Goal: Task Accomplishment & Management: Complete application form

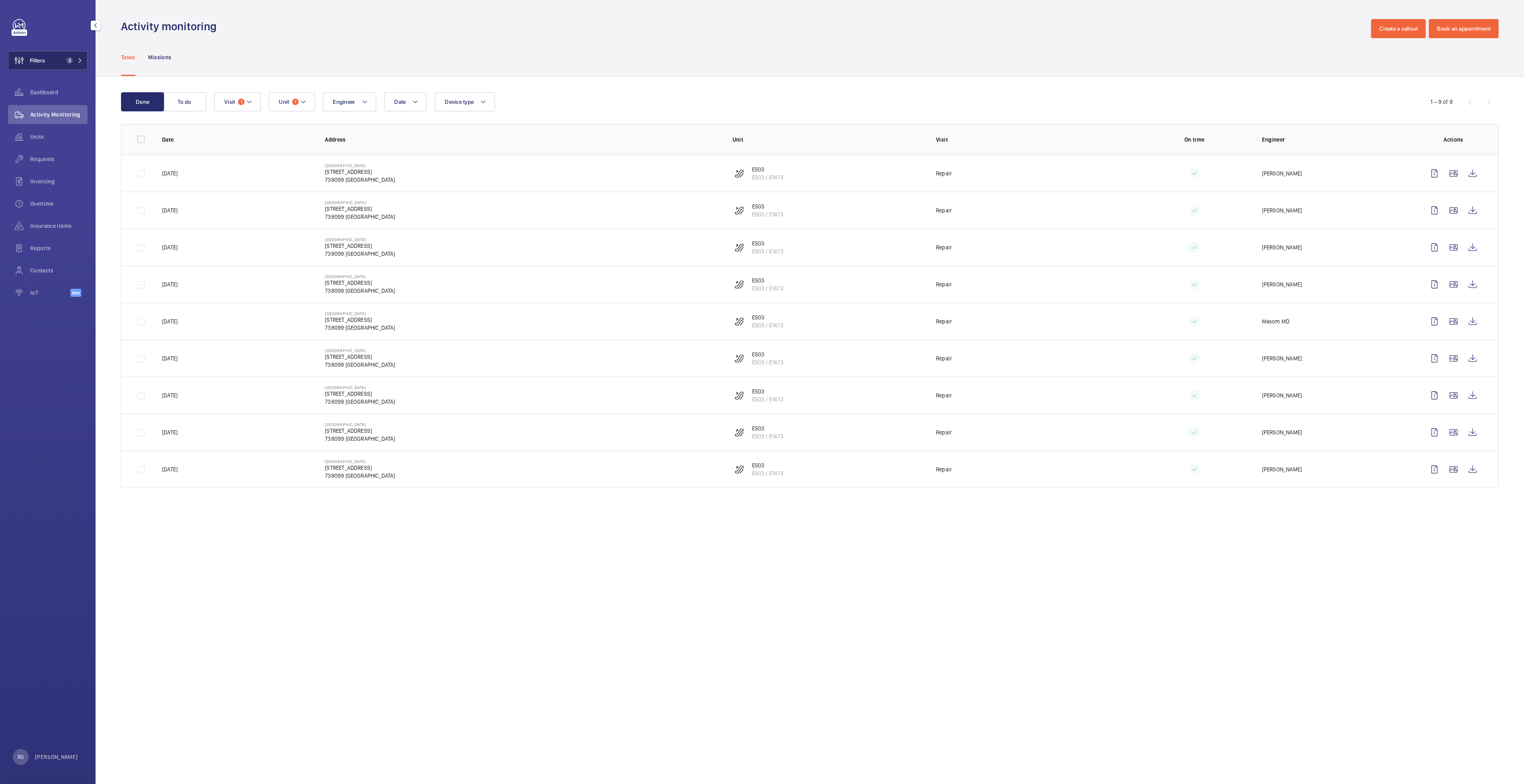
click at [80, 60] on mat-icon at bounding box center [80, 60] width 5 height 5
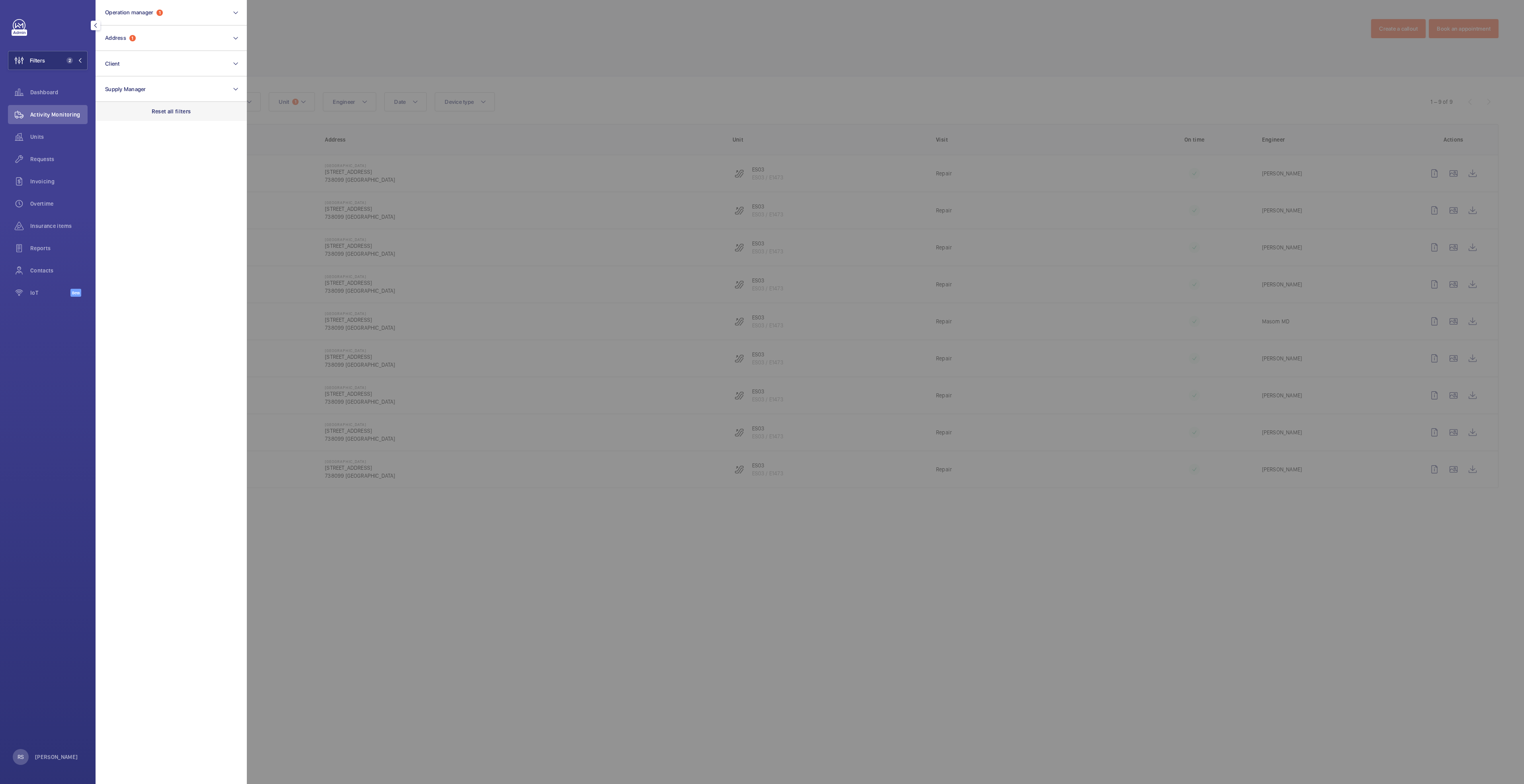
click at [167, 108] on p "Reset all filters" at bounding box center [171, 111] width 40 height 8
click at [57, 93] on span "Dashboard" at bounding box center [59, 92] width 57 height 8
click at [52, 113] on span "Activity Monitoring" at bounding box center [59, 114] width 57 height 8
click at [315, 52] on div at bounding box center [1009, 392] width 1524 height 784
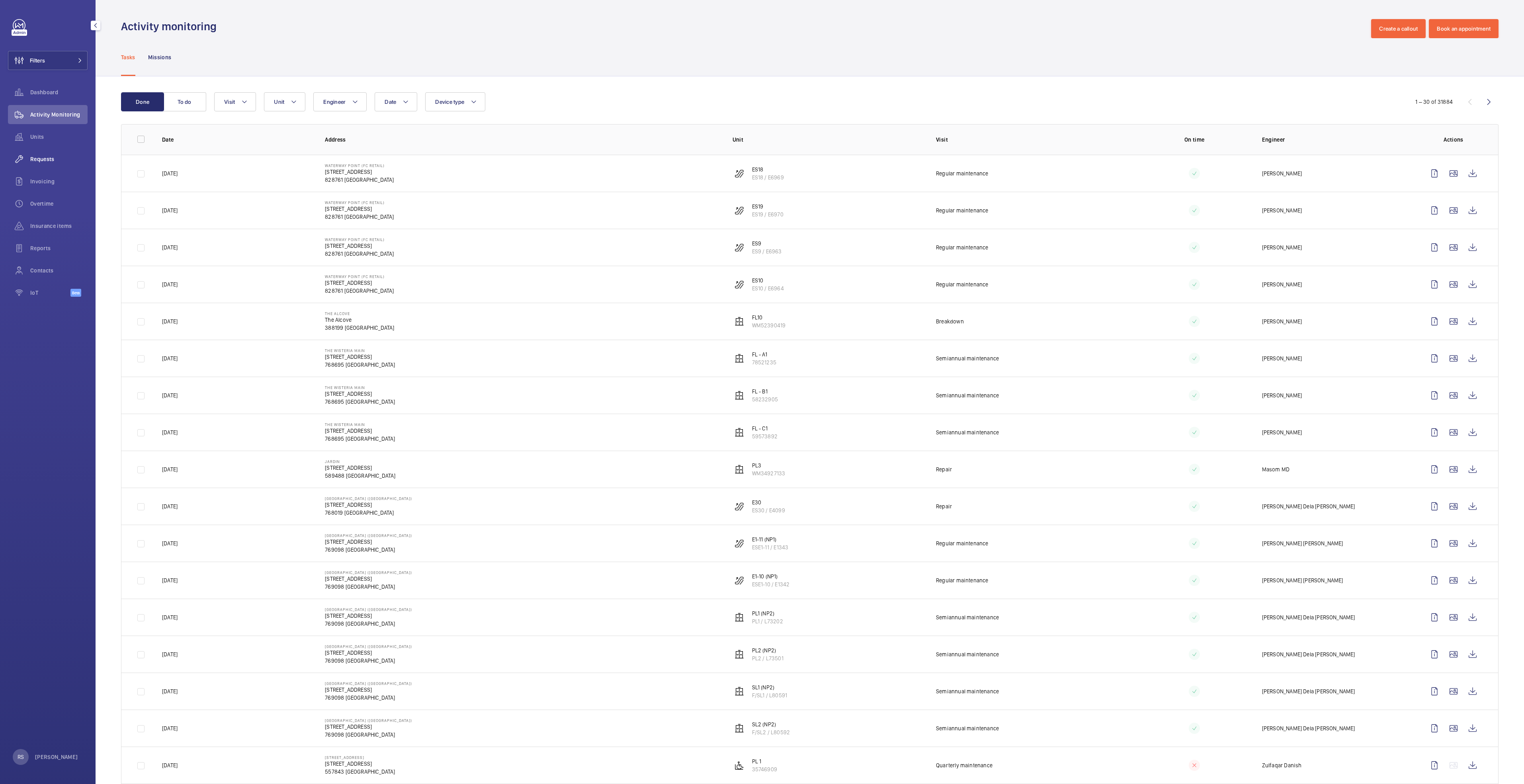
click at [41, 156] on span "Requests" at bounding box center [59, 158] width 57 height 8
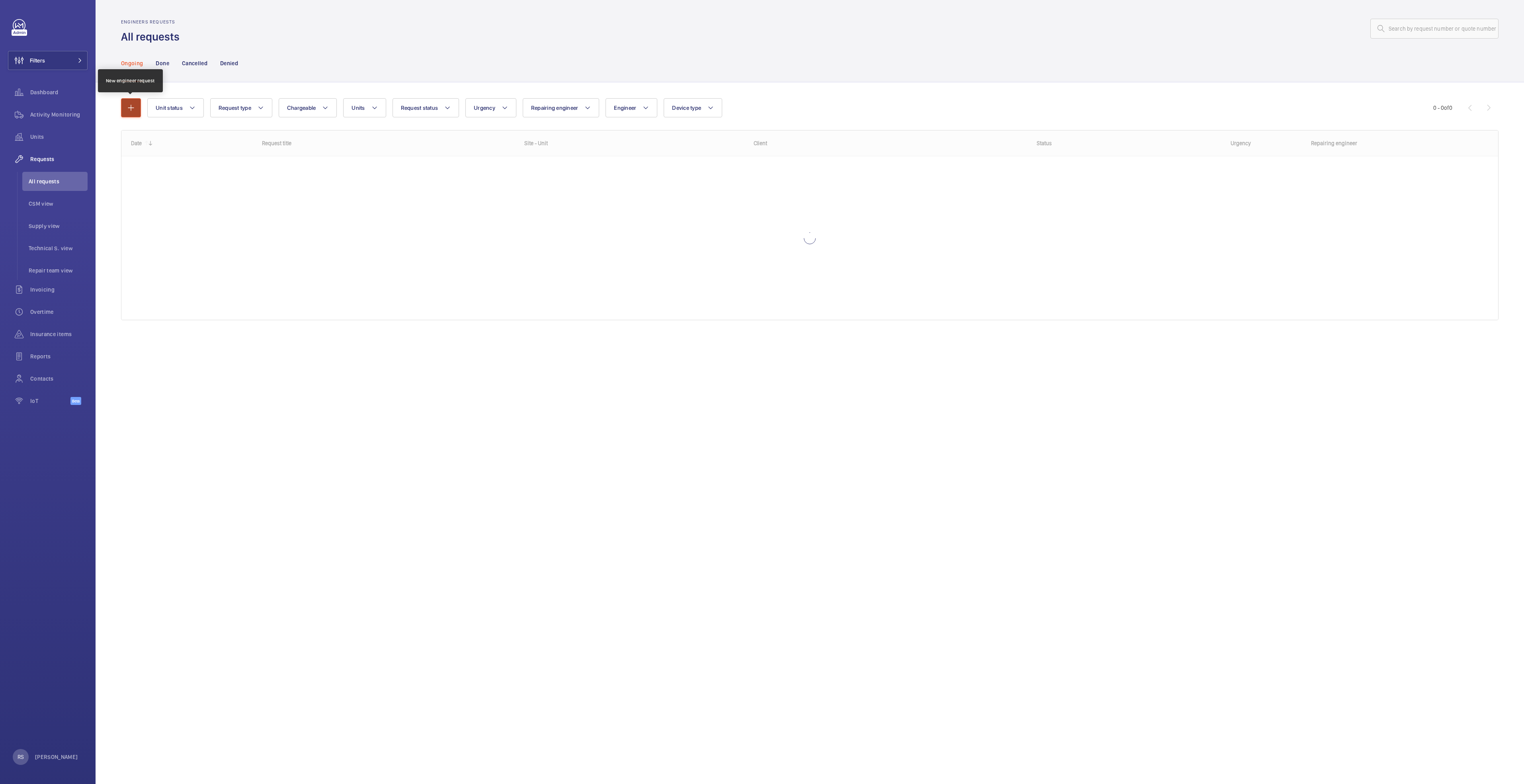
click at [135, 112] on button "button" at bounding box center [131, 108] width 20 height 19
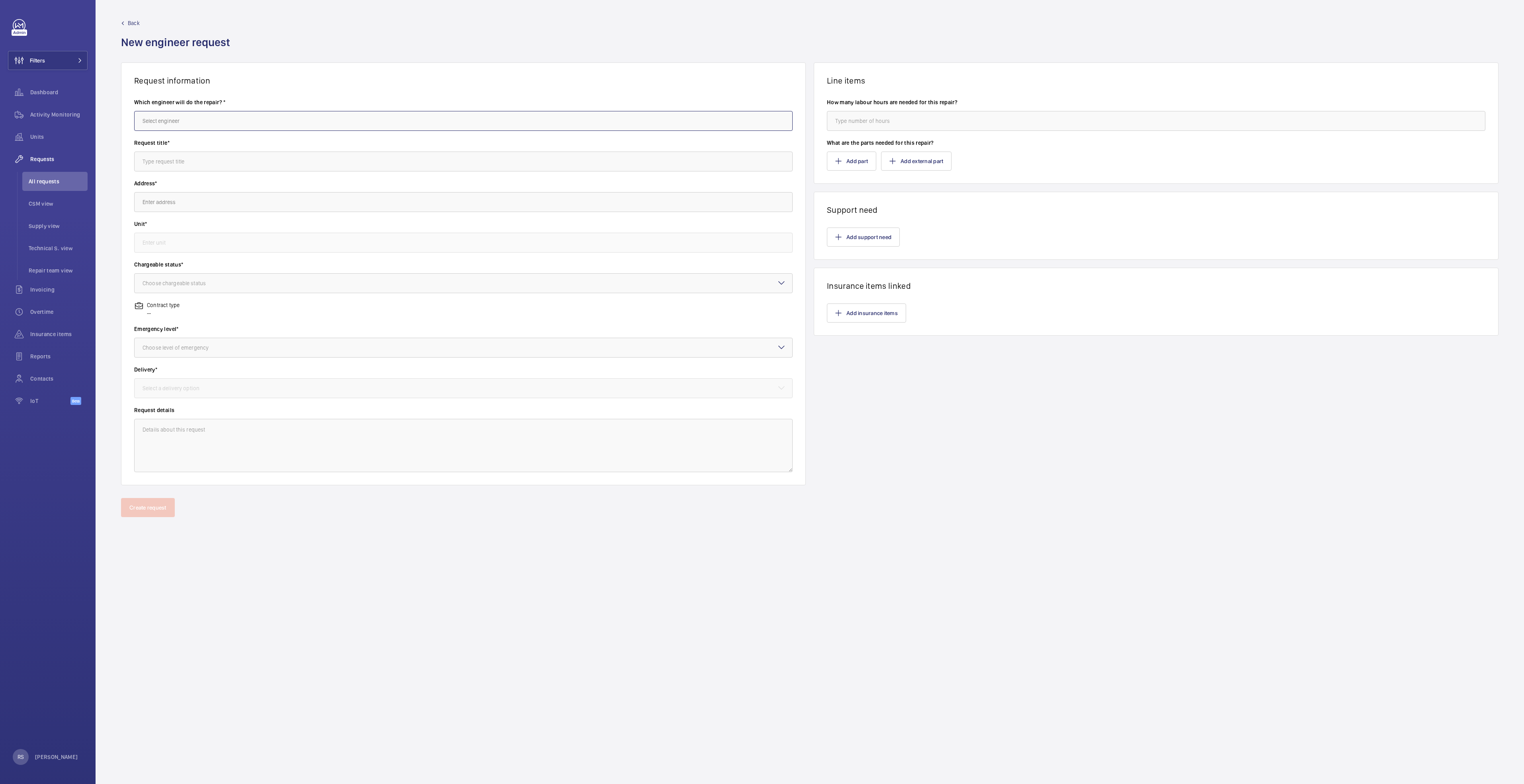
click at [229, 128] on input "text" at bounding box center [463, 121] width 658 height 20
click at [231, 135] on mat-option "[PERSON_NAME]" at bounding box center [463, 145] width 658 height 19
type input "[PERSON_NAME]"
click at [233, 166] on input "text" at bounding box center [463, 161] width 658 height 20
type input "Battery for Controller"
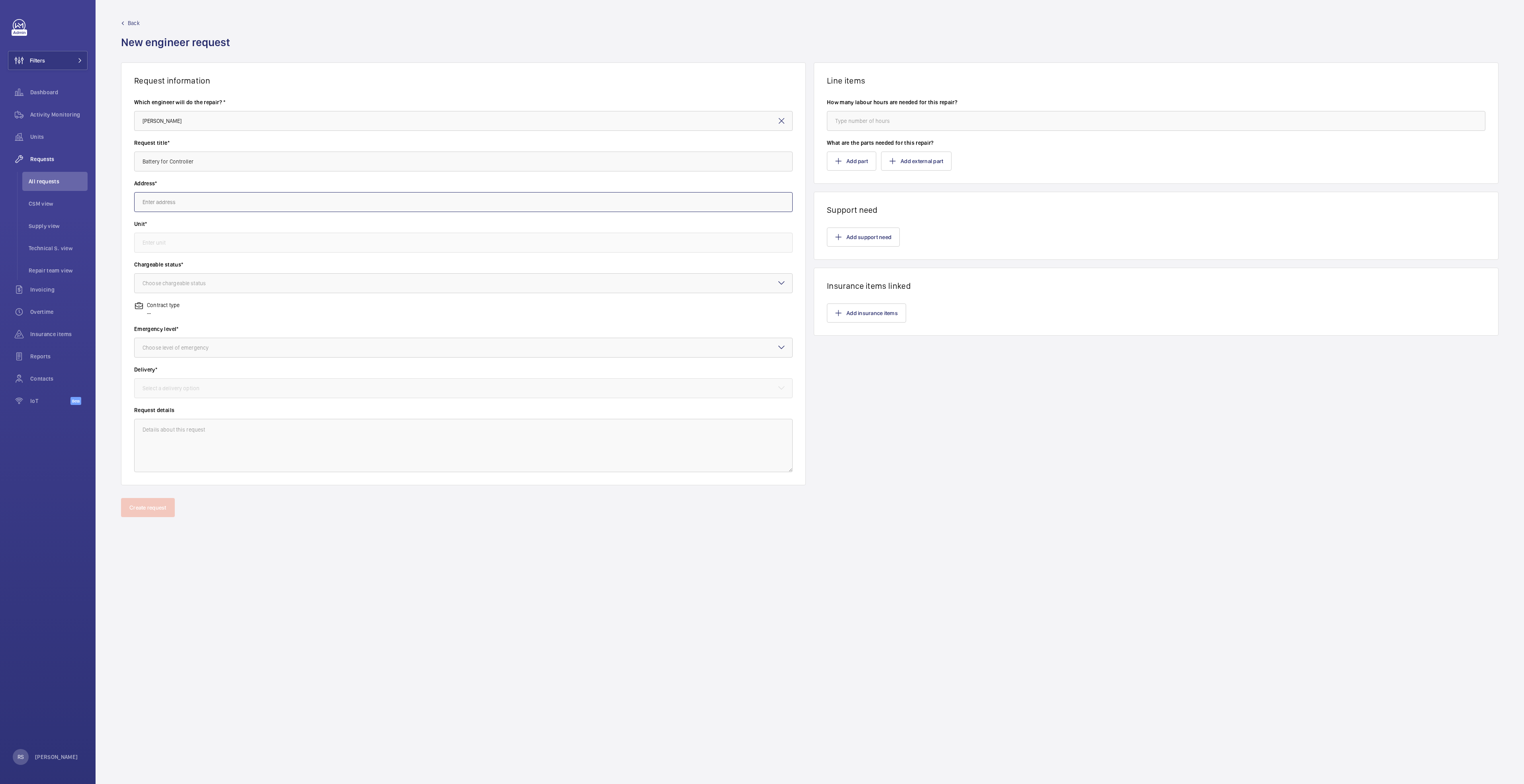
click at [259, 199] on input "text" at bounding box center [463, 202] width 658 height 20
type input "c"
type input "P"
click at [232, 225] on span "[GEOGRAPHIC_DATA] [STREET_ADDRESS]" at bounding box center [192, 225] width 98 height 8
type input "[GEOGRAPHIC_DATA] [STREET_ADDRESS]"
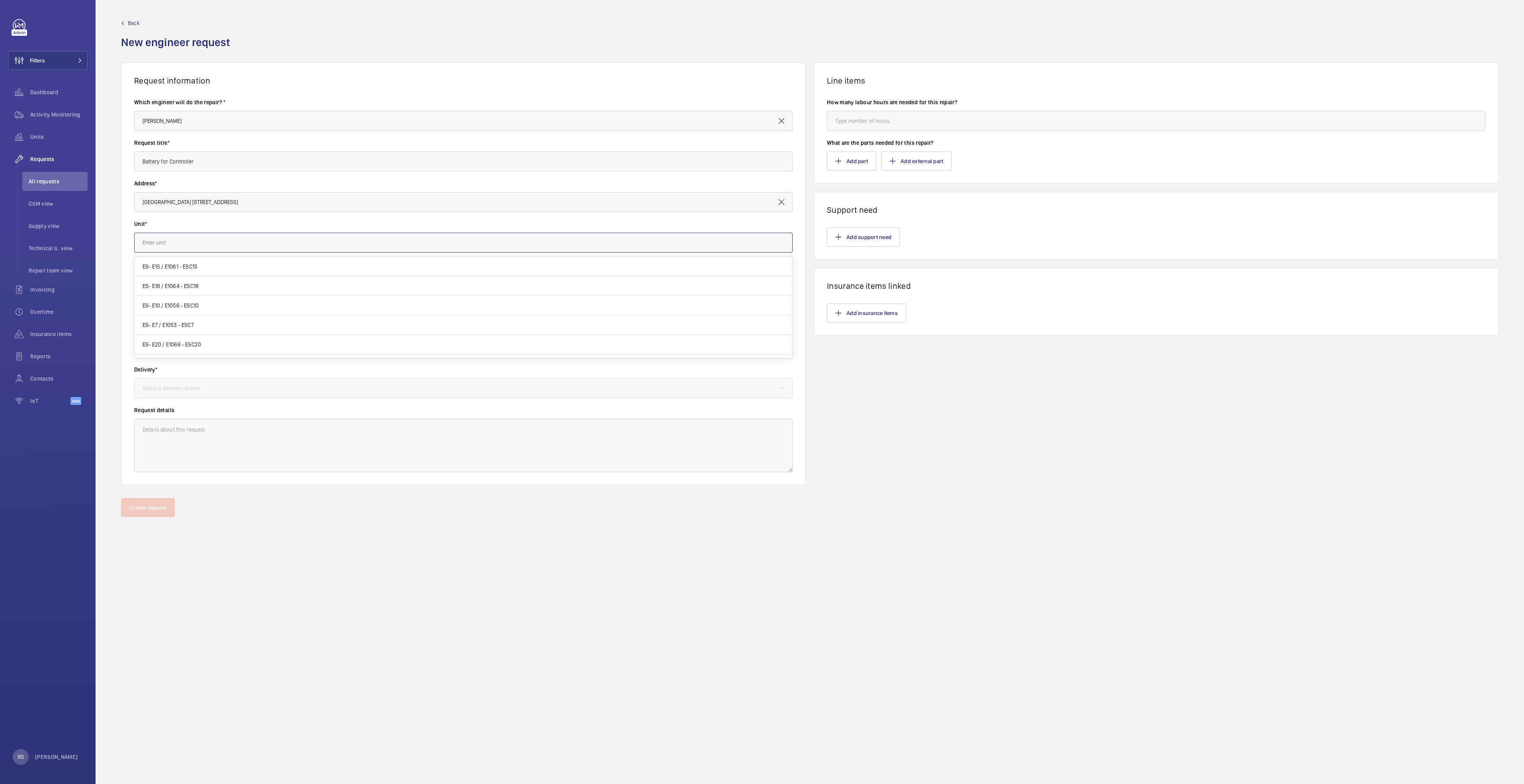
click at [272, 252] on input "text" at bounding box center [463, 243] width 658 height 20
click at [231, 267] on mat-option "PL1 / L119703 - PL1" at bounding box center [463, 267] width 658 height 19
type input "PL1 / L119703 - PL1"
click at [218, 284] on div "Choose chargeable status" at bounding box center [184, 283] width 83 height 8
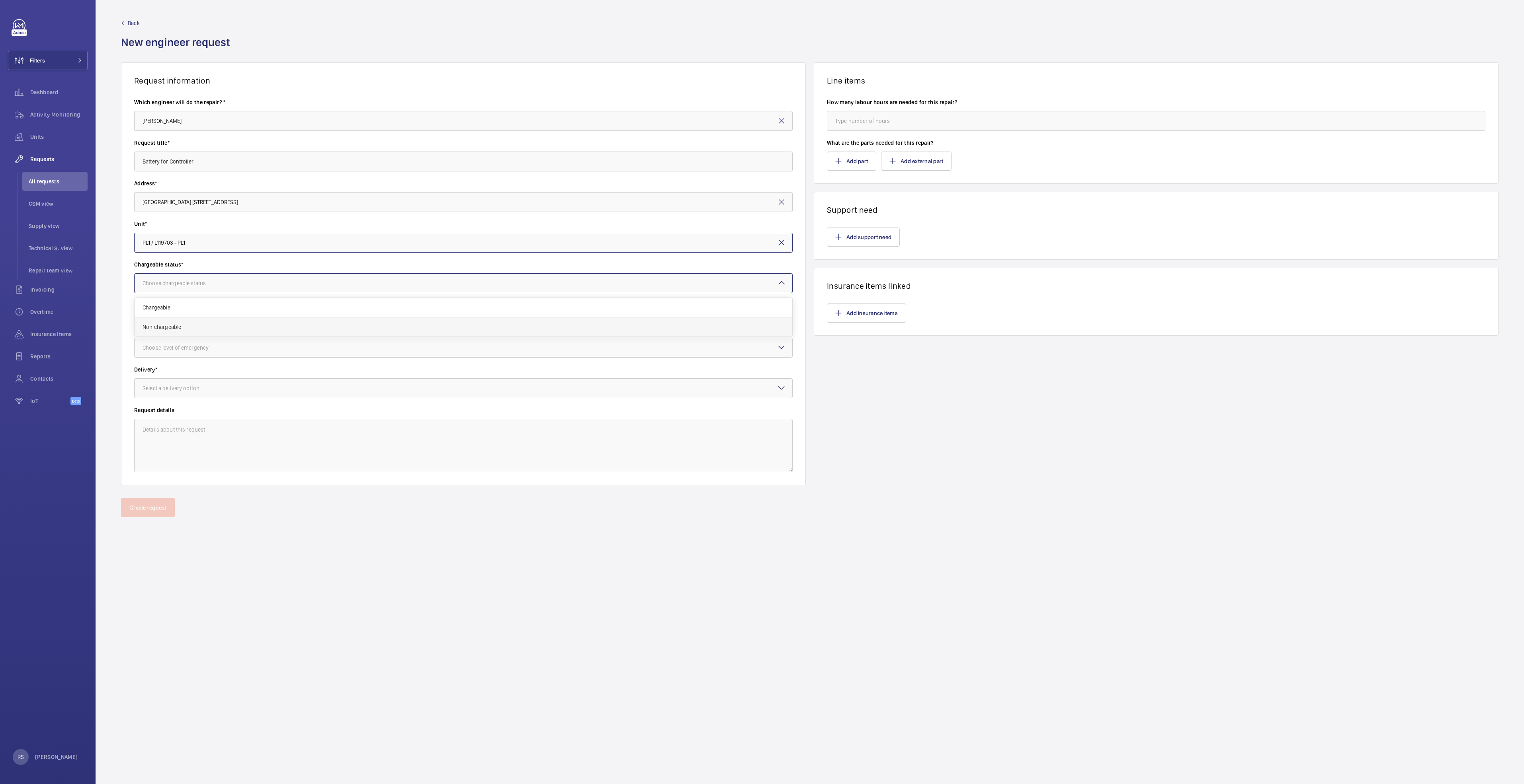
click at [224, 329] on span "Non chargeable" at bounding box center [463, 326] width 642 height 8
drag, startPoint x: 226, startPoint y: 349, endPoint x: 223, endPoint y: 352, distance: 4.2
click at [226, 351] on div "Choose level of emergency" at bounding box center [185, 347] width 86 height 8
click at [190, 402] on div "Urgent" at bounding box center [463, 411] width 658 height 19
click at [189, 399] on div "Delivery* Select a delivery option" at bounding box center [463, 385] width 658 height 41
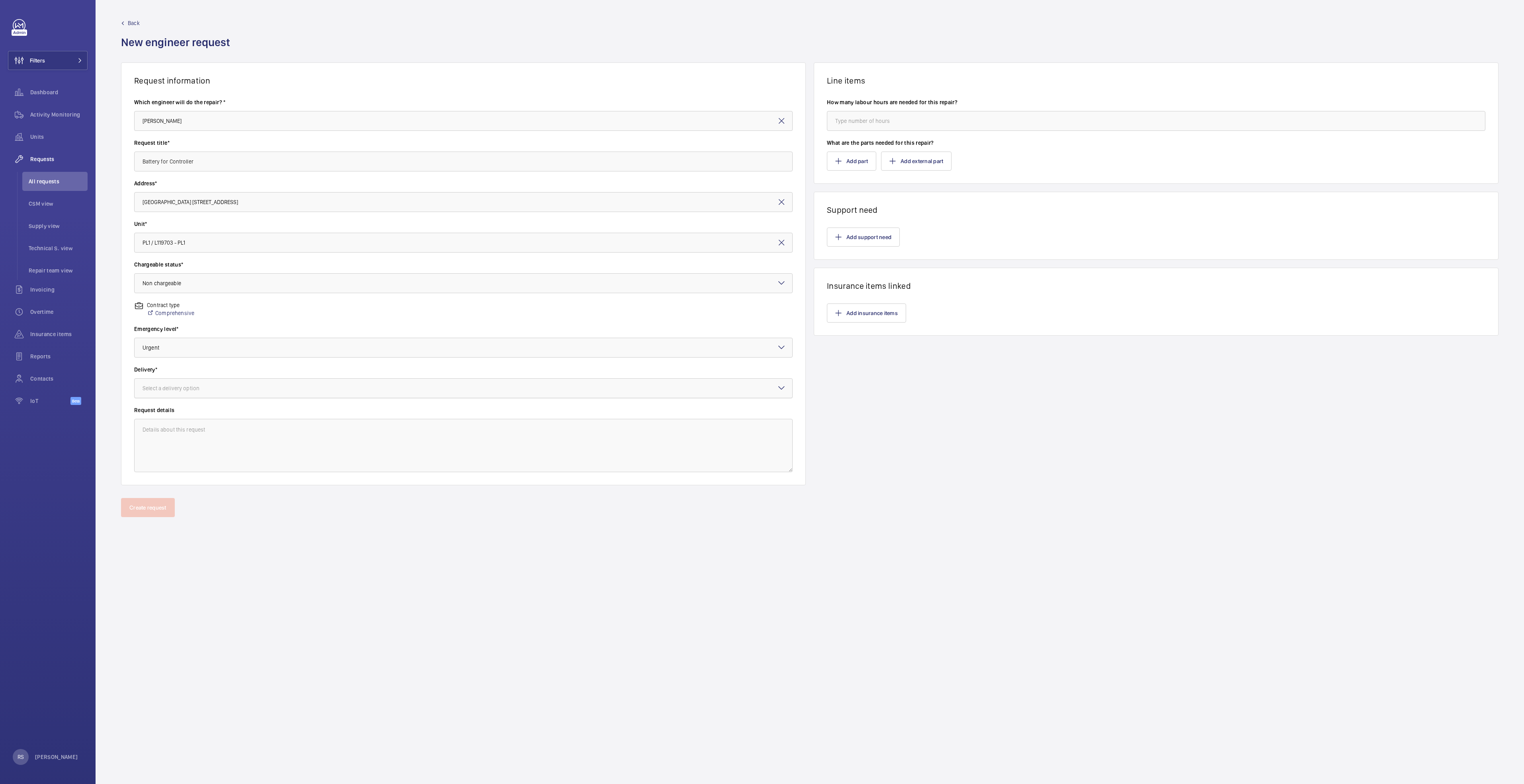
click at [193, 393] on div at bounding box center [463, 388] width 658 height 19
click at [181, 402] on span "On site" at bounding box center [463, 432] width 642 height 8
click at [759, 237] on button "Add support need" at bounding box center [863, 237] width 73 height 19
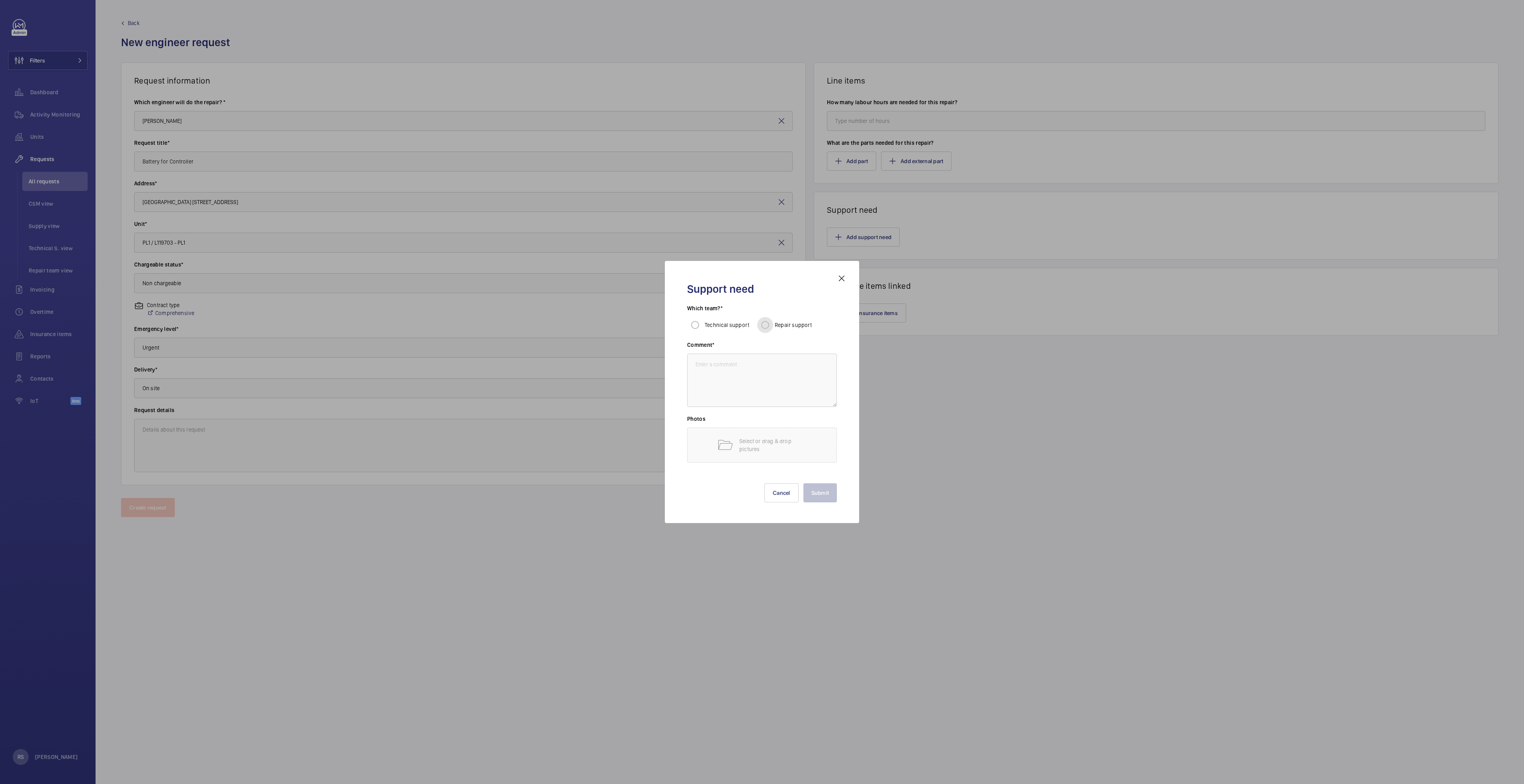
click at [759, 324] on input "Repair support" at bounding box center [765, 325] width 16 height 16
radio input "true"
click at [759, 383] on textarea at bounding box center [761, 380] width 150 height 53
type textarea "subcontractor"
click at [759, 402] on button "Submit" at bounding box center [820, 493] width 34 height 19
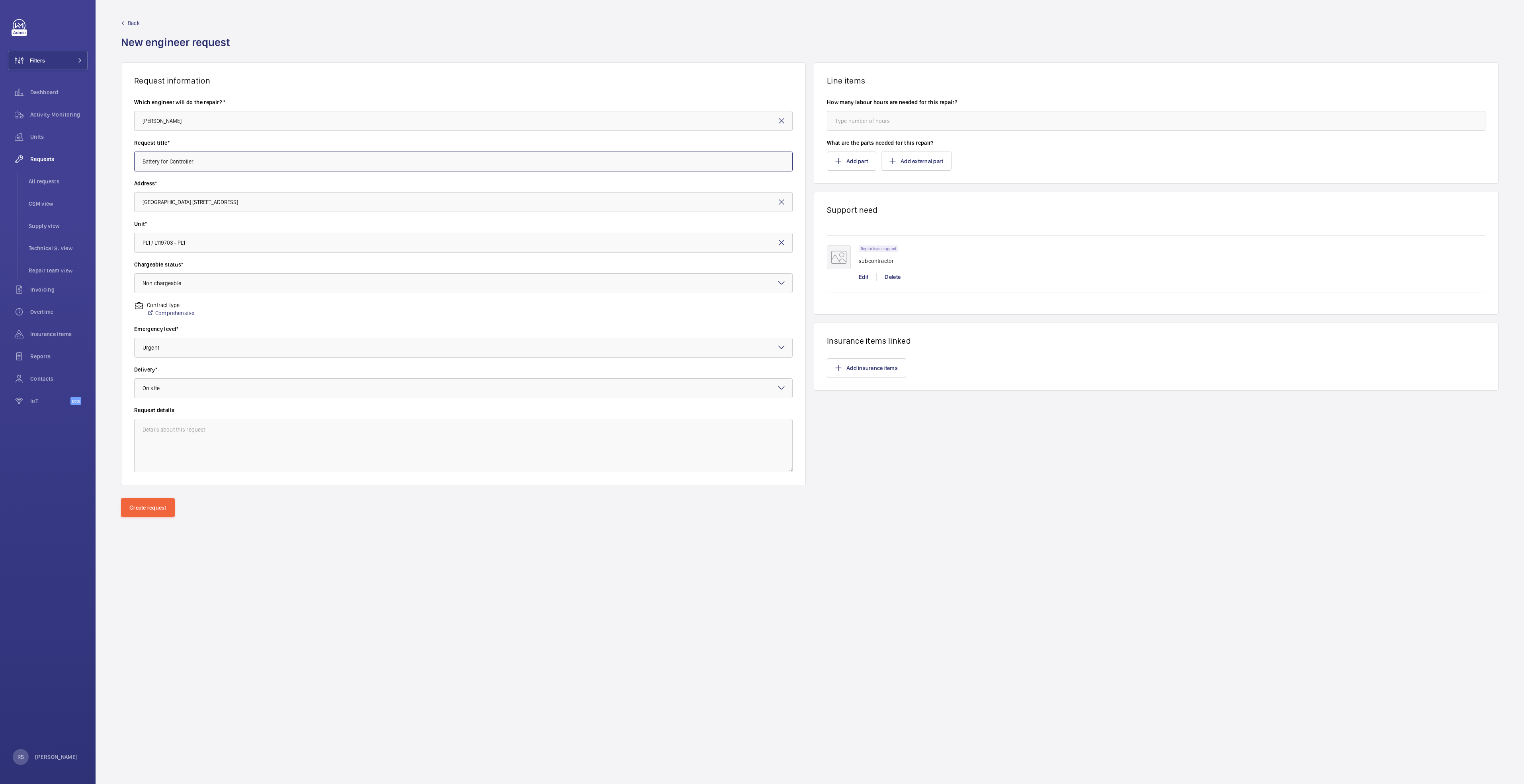
click at [169, 157] on input "Battery for Controller" at bounding box center [463, 161] width 658 height 20
type input "Battery for [PERSON_NAME] Controller"
click at [137, 402] on button "Create request" at bounding box center [148, 508] width 54 height 19
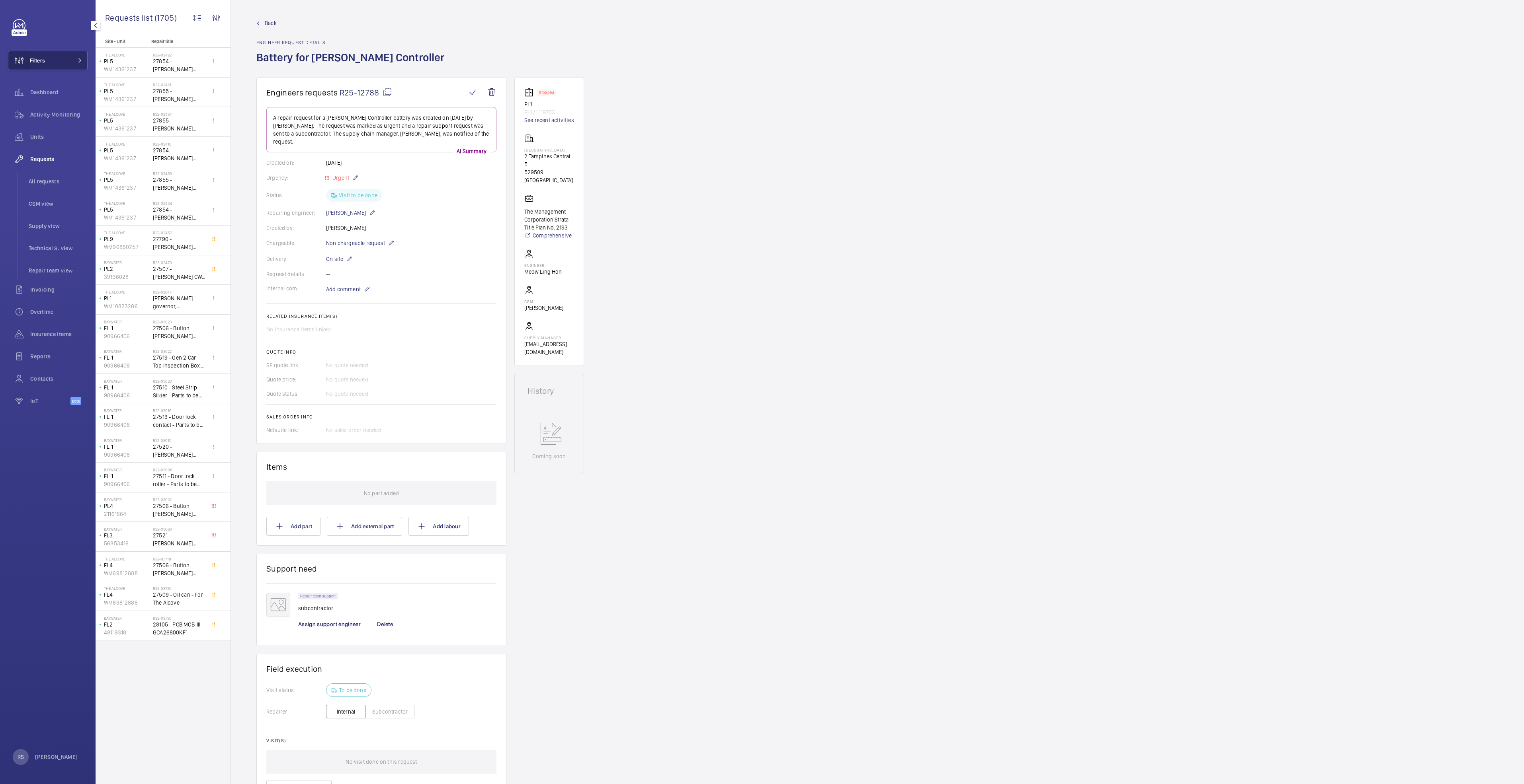
click at [28, 59] on wm-front-icon-button at bounding box center [19, 60] width 21 height 19
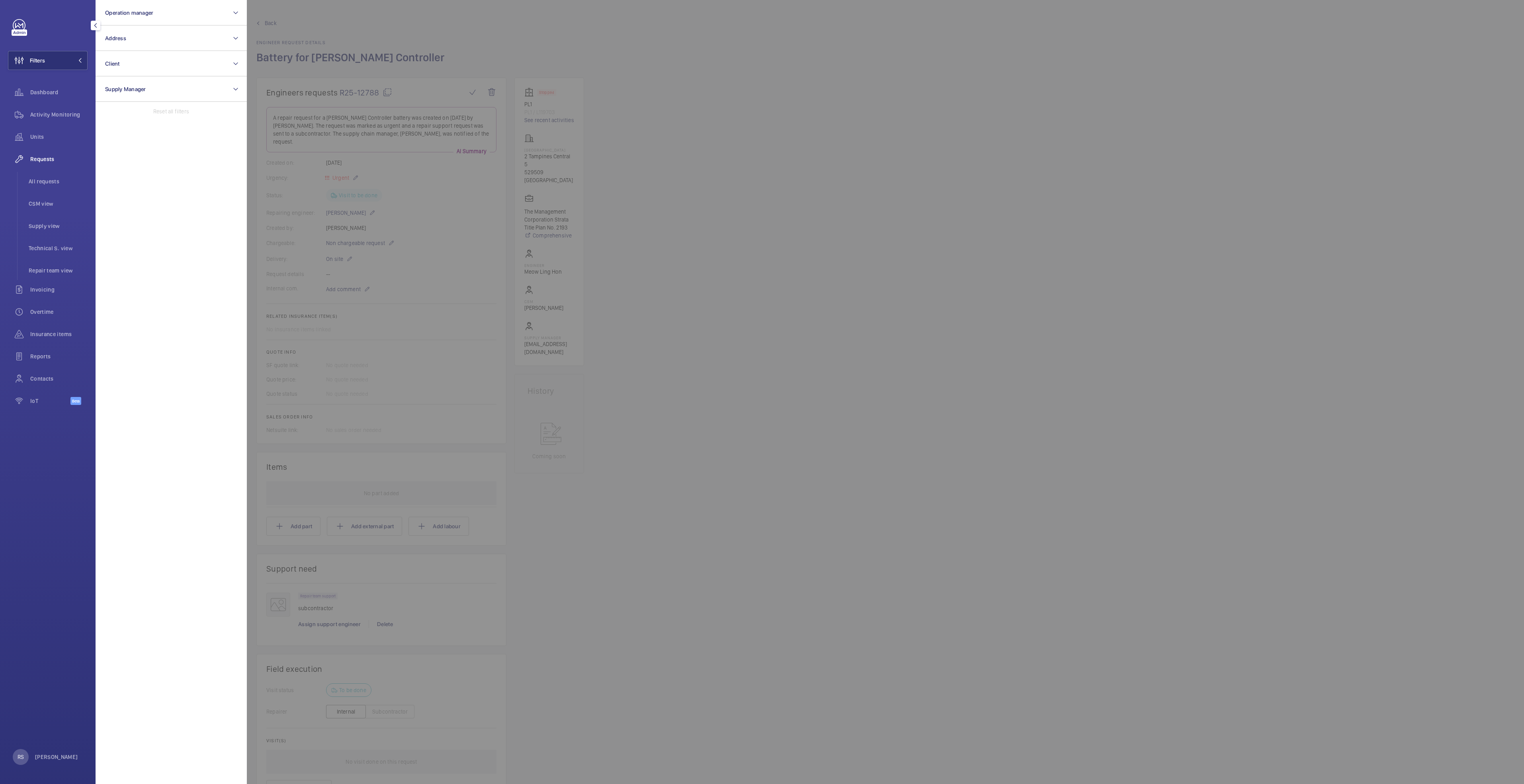
click at [414, 37] on div at bounding box center [1009, 392] width 1524 height 784
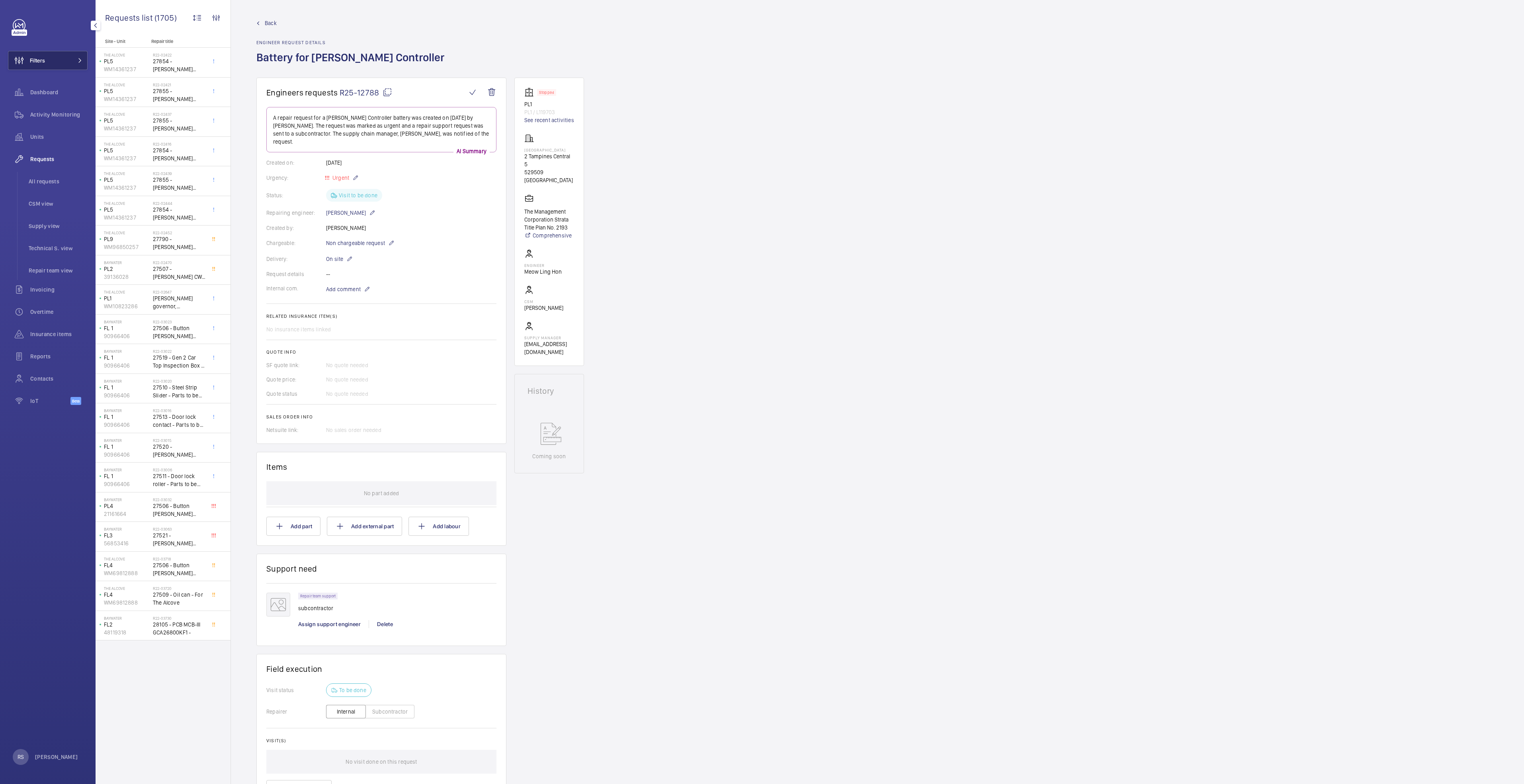
click at [40, 63] on span "Filters" at bounding box center [37, 60] width 15 height 8
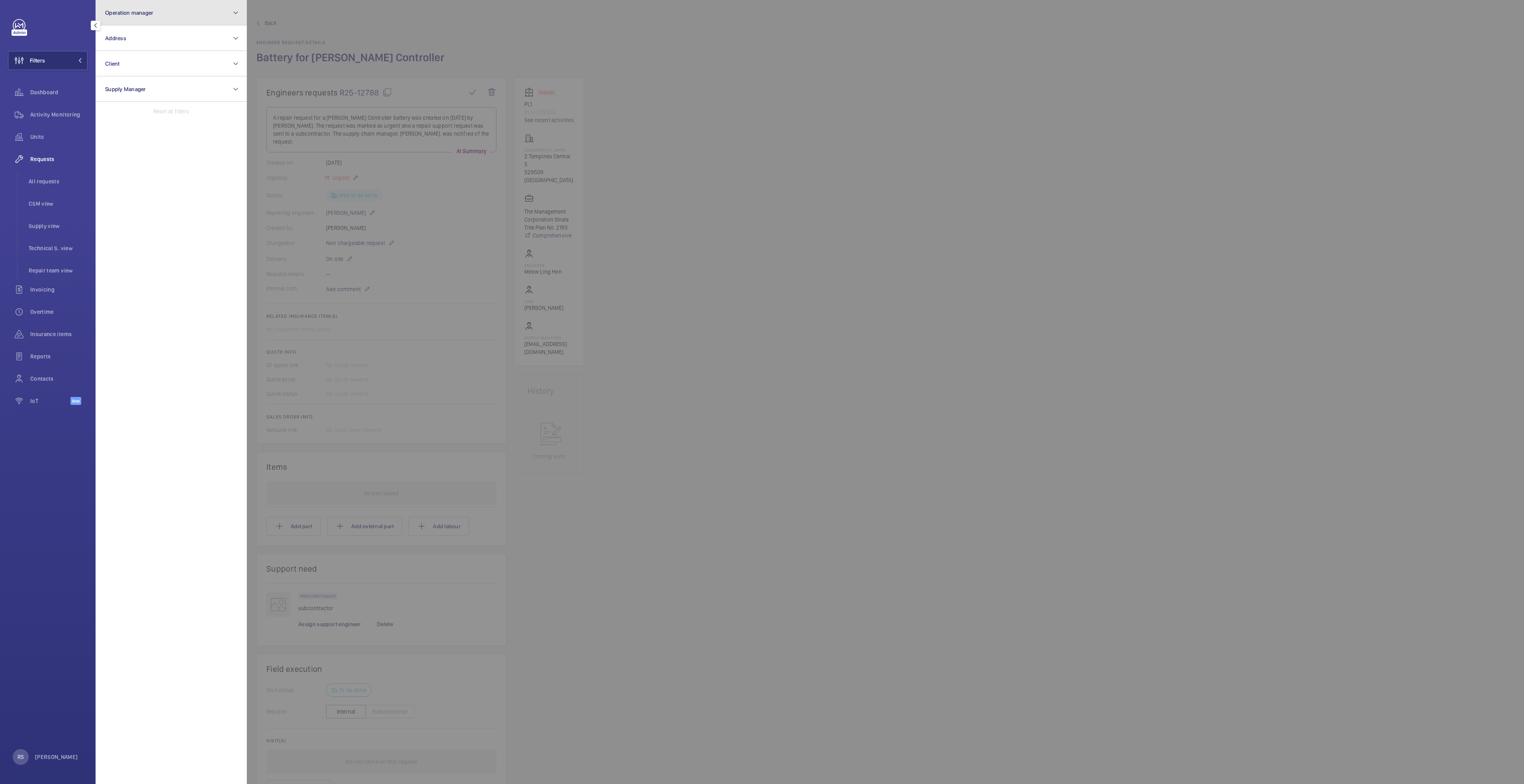
click at [169, 18] on button "Operation manager" at bounding box center [172, 12] width 151 height 25
click at [163, 83] on span "[PERSON_NAME]" at bounding box center [172, 83] width 109 height 8
click at [115, 83] on input "[PERSON_NAME]" at bounding box center [107, 83] width 16 height 16
checkbox input "true"
